Goal: Task Accomplishment & Management: Use online tool/utility

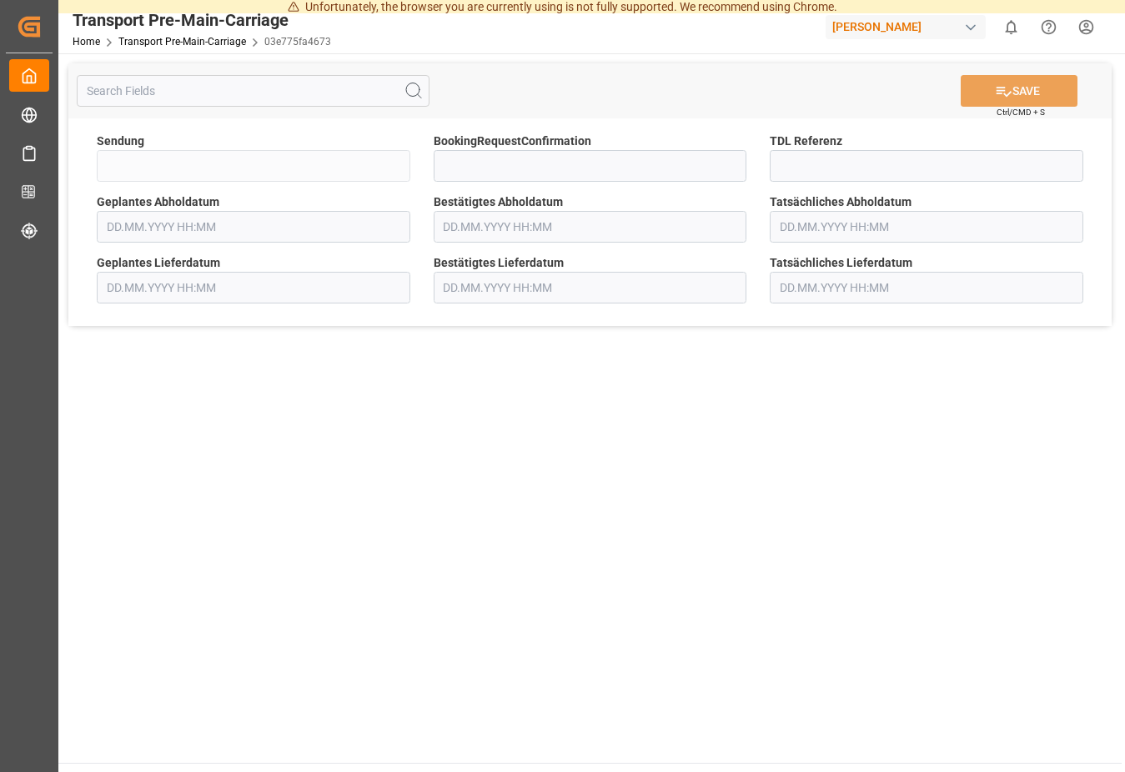
type input "QKA25-010773"
type input "[DATE] 00:00"
click at [549, 225] on input "text" at bounding box center [589, 227] width 313 height 32
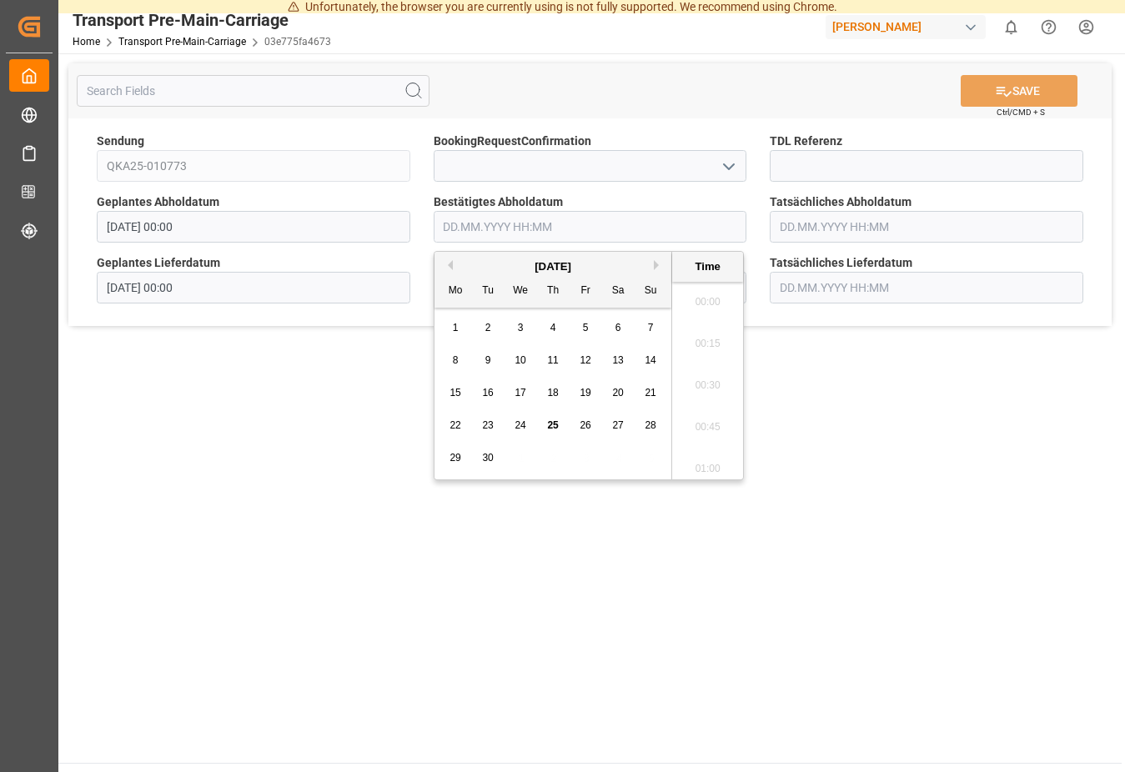
scroll to position [1964, 0]
click at [492, 460] on span "30" at bounding box center [487, 458] width 11 height 12
type input "[DATE] 00:00"
drag, startPoint x: 944, startPoint y: 468, endPoint x: 894, endPoint y: 439, distance: 57.5
click at [945, 468] on main "SAVE Ctrl/CMD + S Sendung QKA25-010773 BookingRequestConfirmation TDL Referenz …" at bounding box center [589, 407] width 1063 height 709
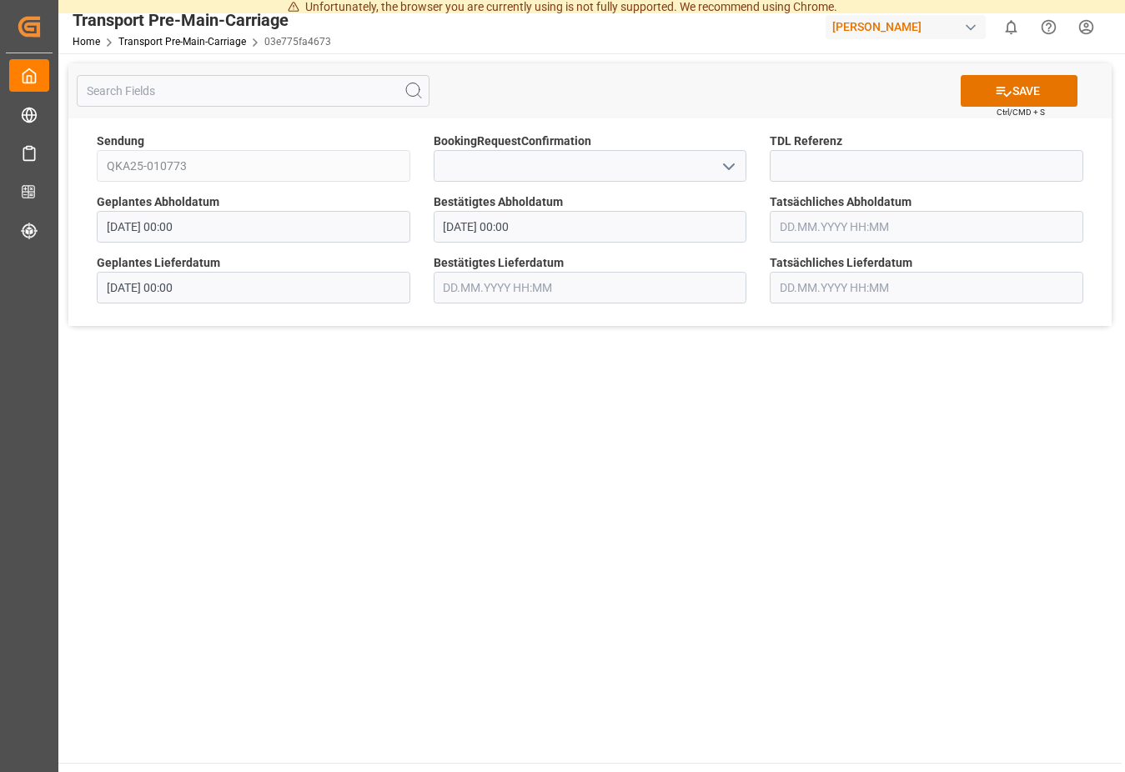
click at [628, 294] on input "text" at bounding box center [589, 288] width 313 height 32
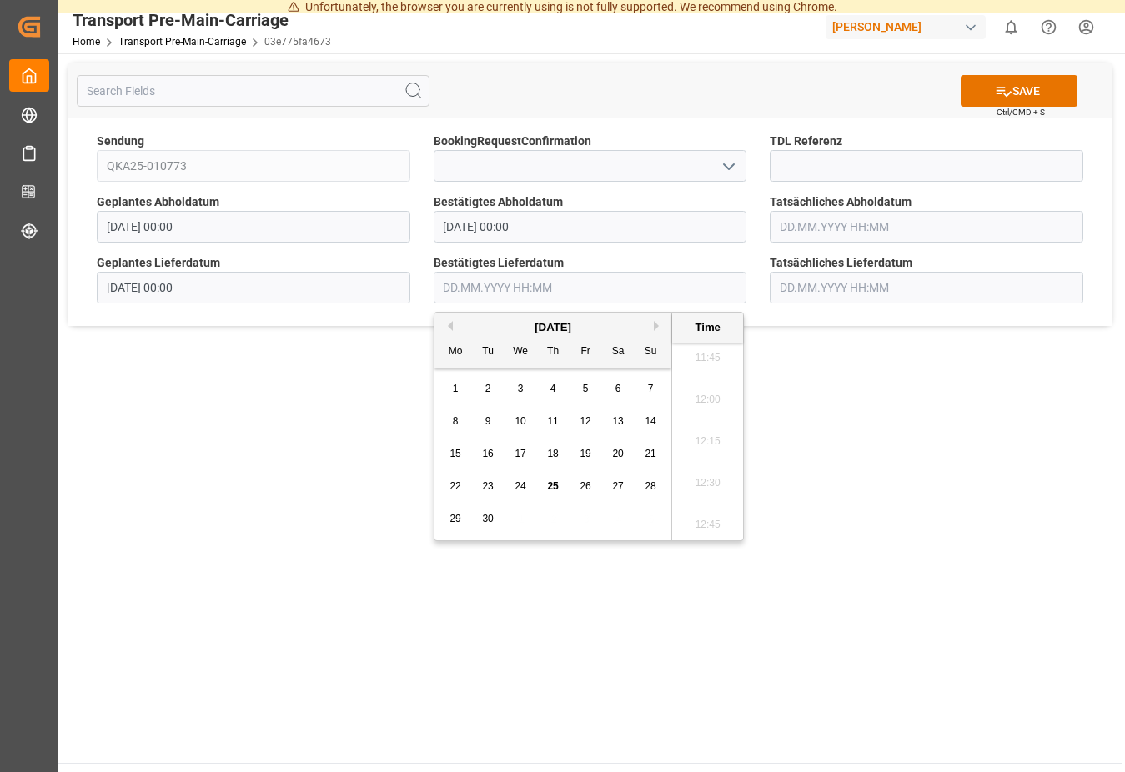
click at [655, 331] on div "[DATE]" at bounding box center [552, 327] width 237 height 17
click at [655, 326] on button "Next Month" at bounding box center [659, 326] width 10 height 10
click at [490, 421] on span "7" at bounding box center [488, 421] width 6 height 12
type input "[DATE] 00:00"
click at [859, 409] on main "SAVE Ctrl/CMD + S Sendung QKA25-010773 BookingRequestConfirmation TDL Referenz …" at bounding box center [589, 407] width 1063 height 709
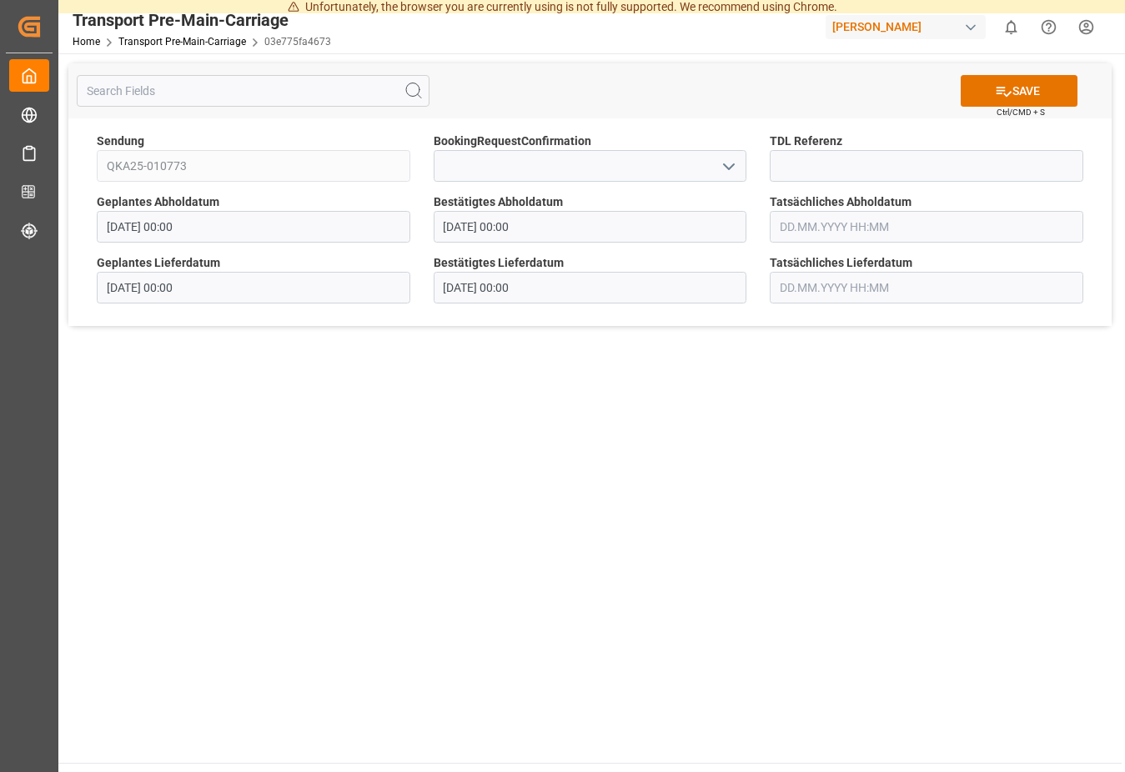
click at [719, 165] on button "open menu" at bounding box center [727, 166] width 25 height 26
click at [472, 210] on div "Yes" at bounding box center [590, 203] width 312 height 38
type input "Yes"
drag, startPoint x: 594, startPoint y: 489, endPoint x: 821, endPoint y: 316, distance: 285.5
click at [604, 479] on main "SAVE Ctrl/CMD + S Sendung QKA25-010773 BookingRequestConfirmation Yes TDL Refer…" at bounding box center [589, 407] width 1063 height 709
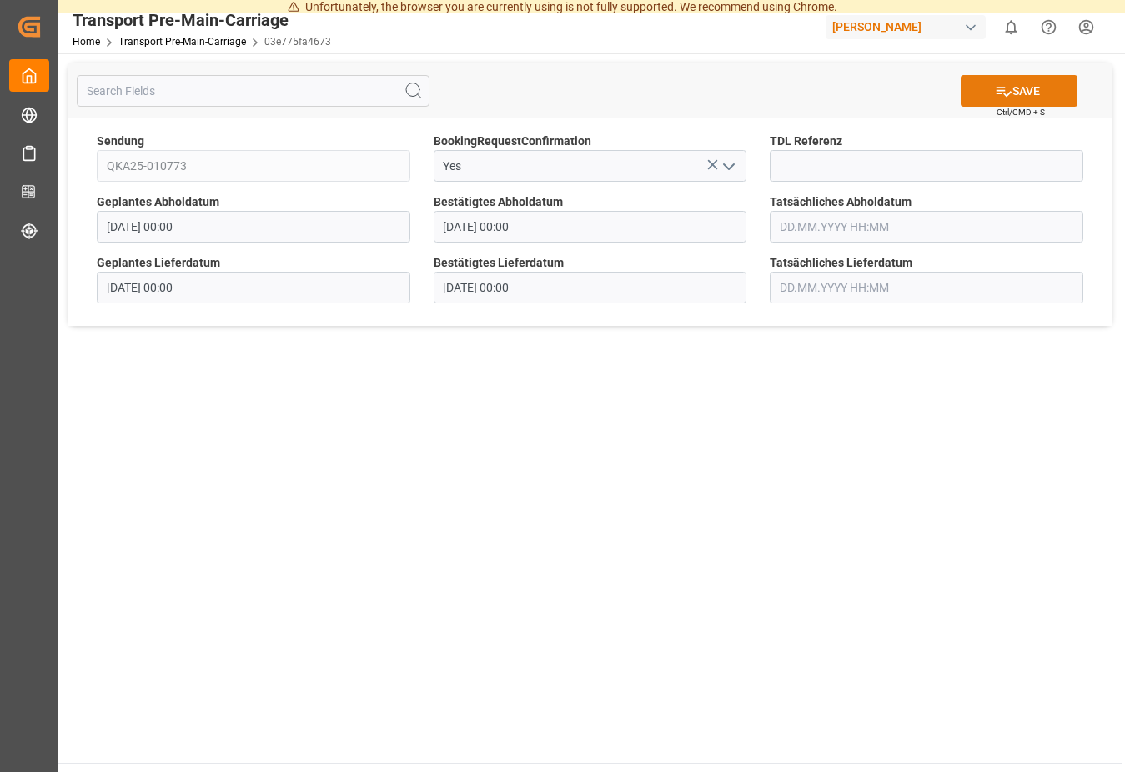
click at [1035, 81] on button "SAVE" at bounding box center [1018, 91] width 117 height 32
